Goal: Task Accomplishment & Management: Manage account settings

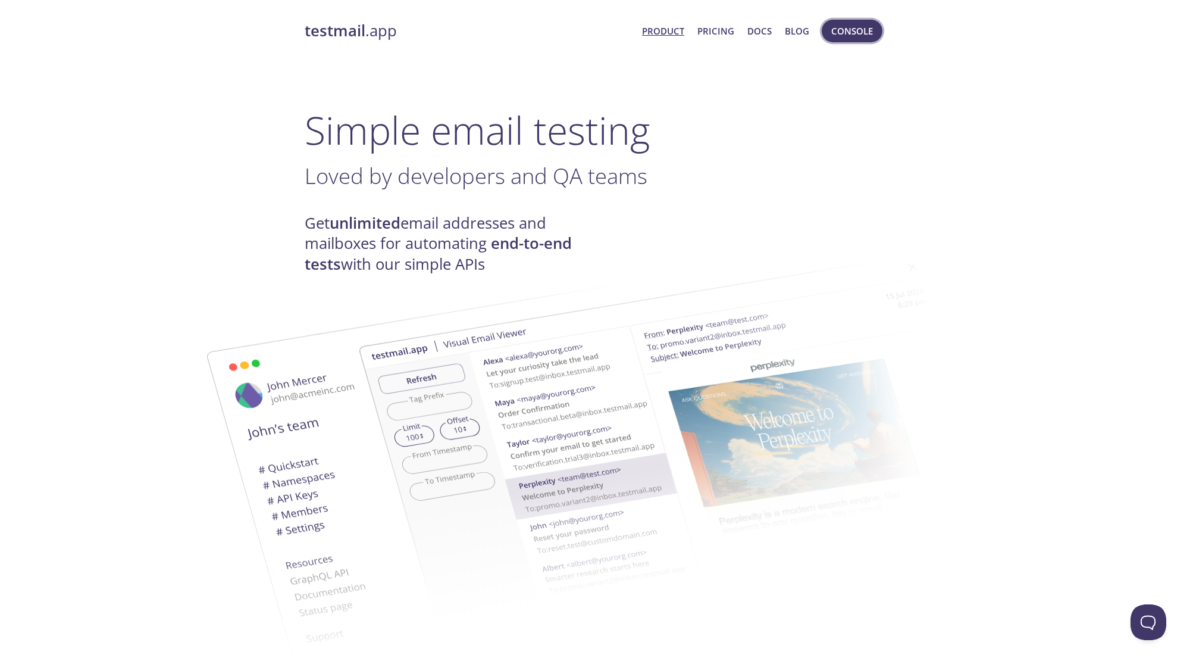
click at [871, 37] on span "Console" at bounding box center [852, 30] width 42 height 15
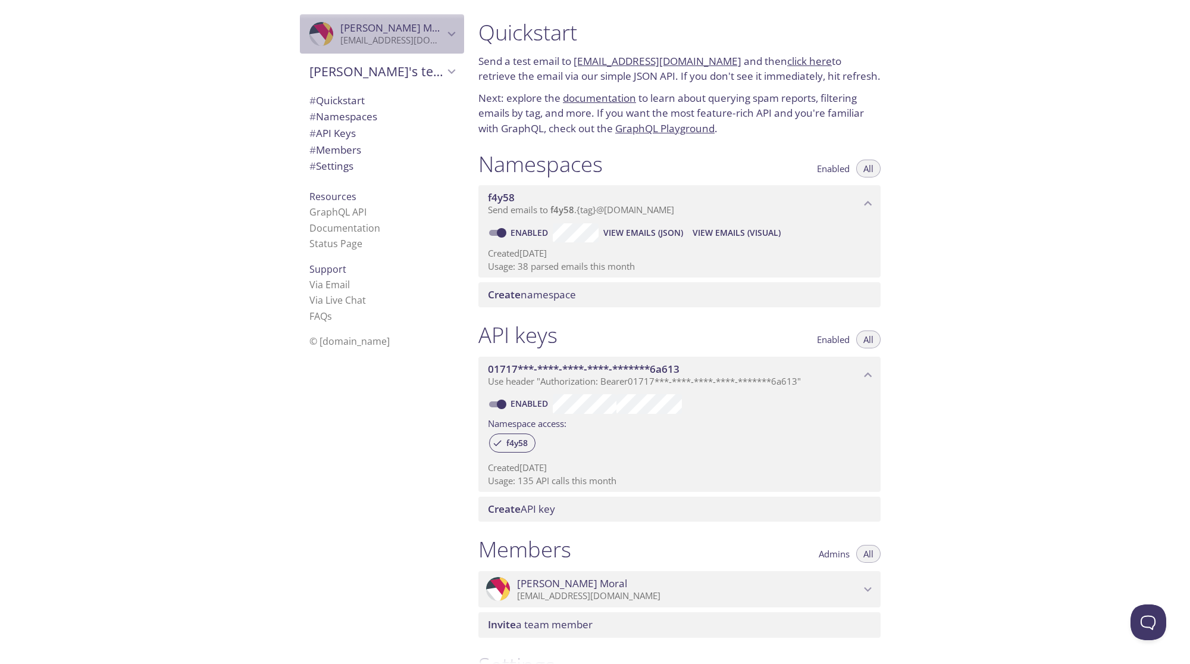
click at [434, 42] on p "[EMAIL_ADDRESS][DOMAIN_NAME]" at bounding box center [392, 41] width 104 height 12
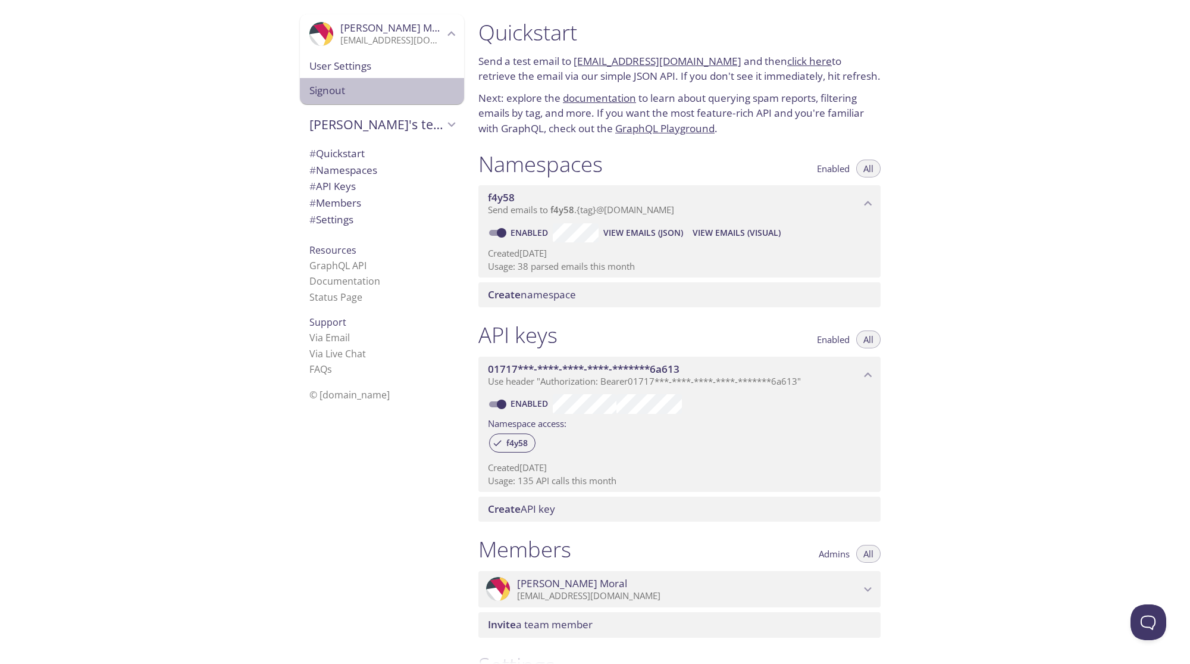
click at [395, 87] on span "Signout" at bounding box center [381, 90] width 145 height 15
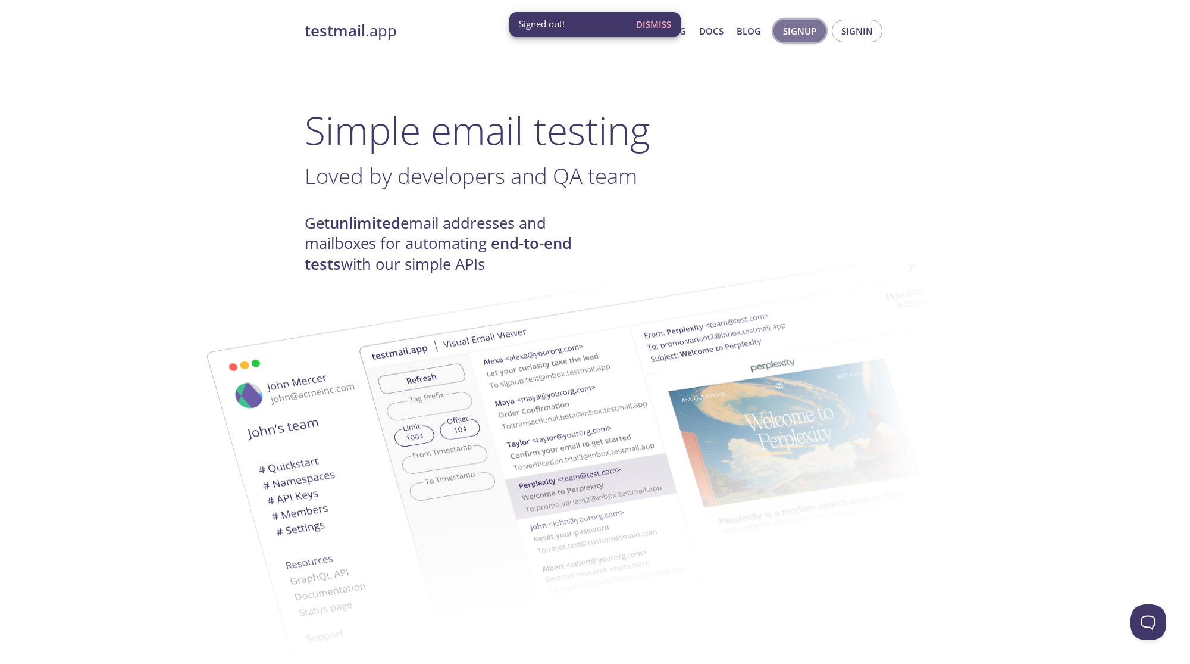
click at [800, 22] on button "Signup" at bounding box center [800, 31] width 52 height 23
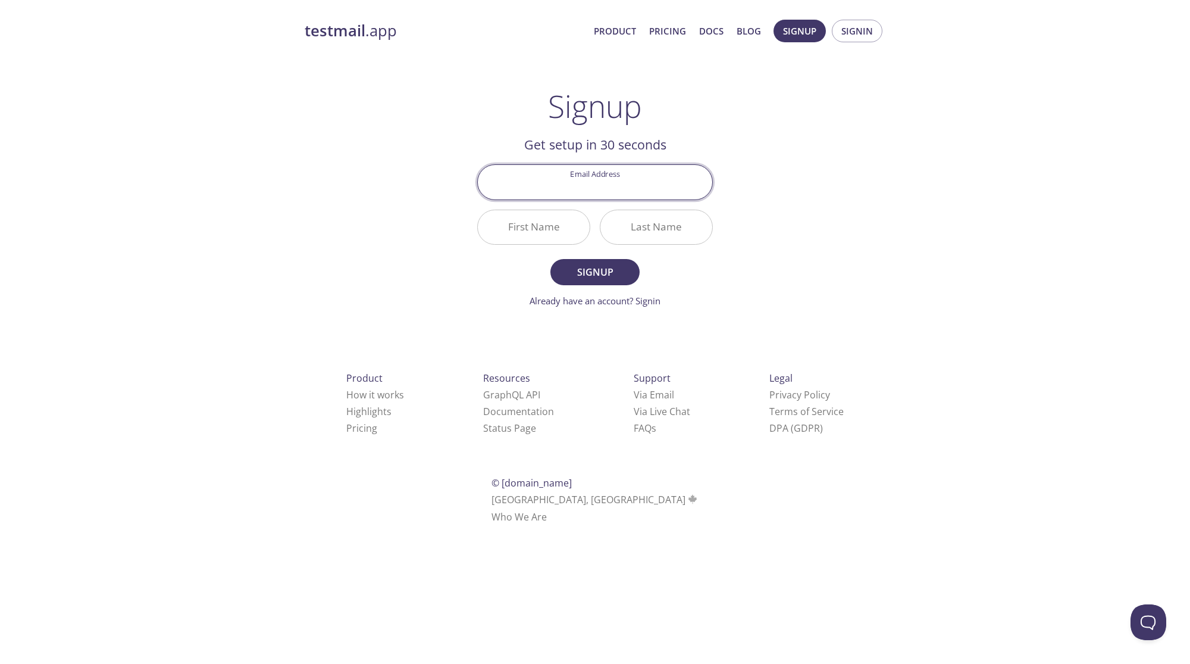
click at [595, 180] on input "Email Address" at bounding box center [595, 182] width 234 height 34
click at [781, 115] on div "testmail .app Product Pricing Docs Blog Signup Signin Signup Get setup in 30 se…" at bounding box center [594, 285] width 609 height 546
